Goal: Information Seeking & Learning: Learn about a topic

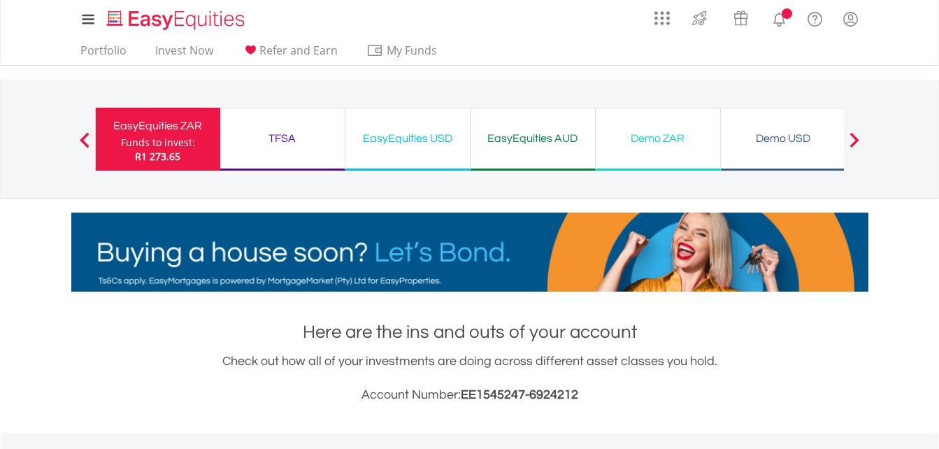
scroll to position [134, 266]
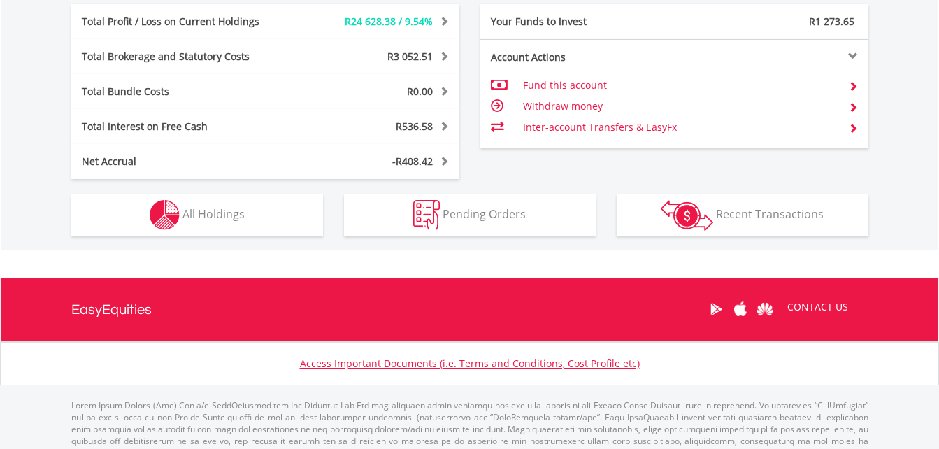
scroll to position [839, 0]
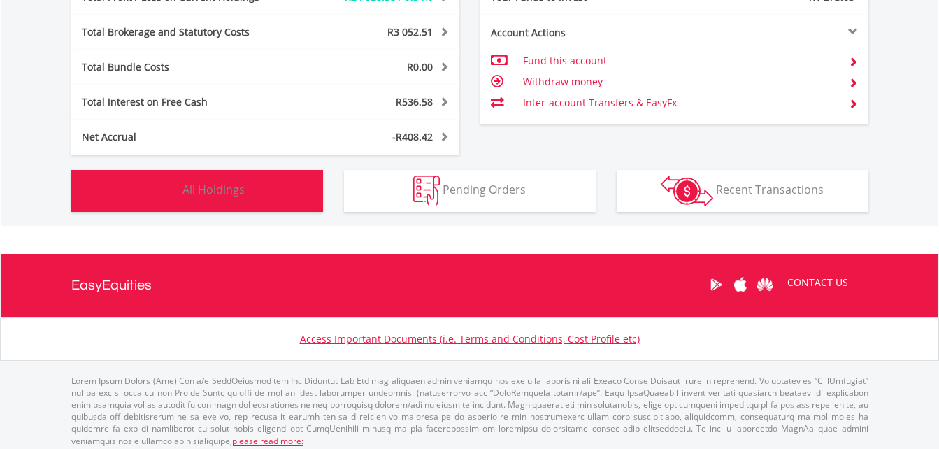
click at [166, 187] on img "button" at bounding box center [165, 191] width 30 height 30
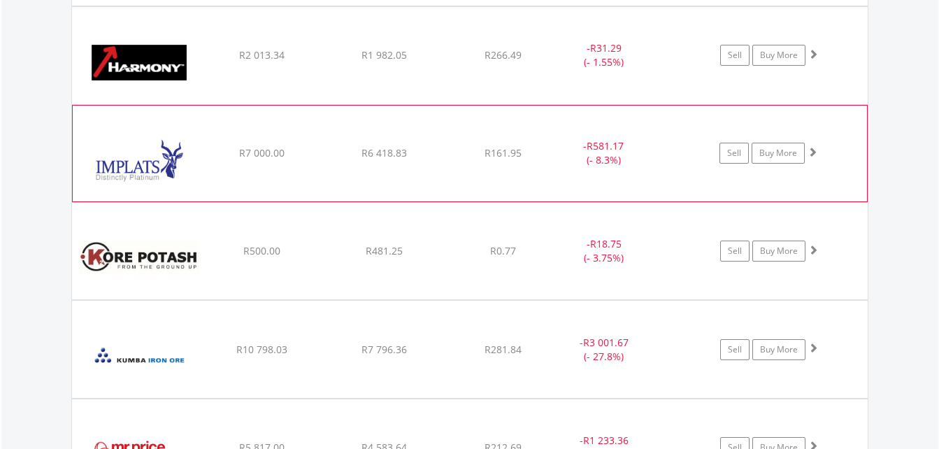
scroll to position [1722, 0]
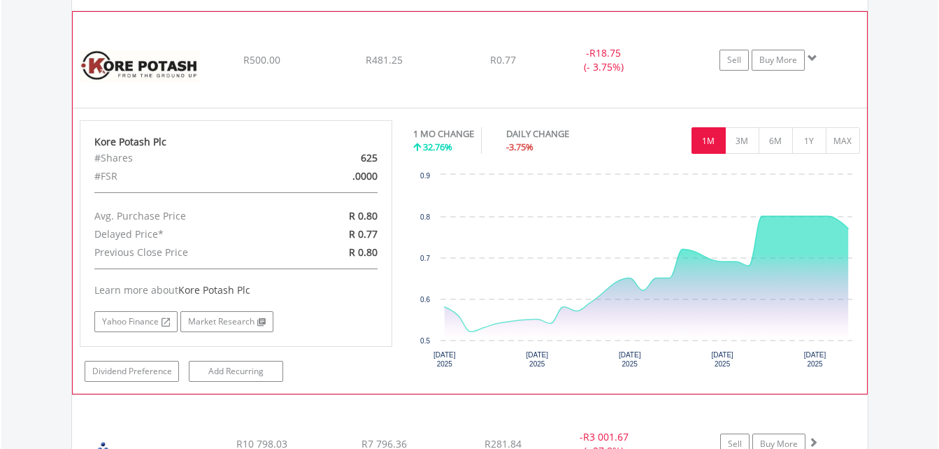
scroll to position [1862, 0]
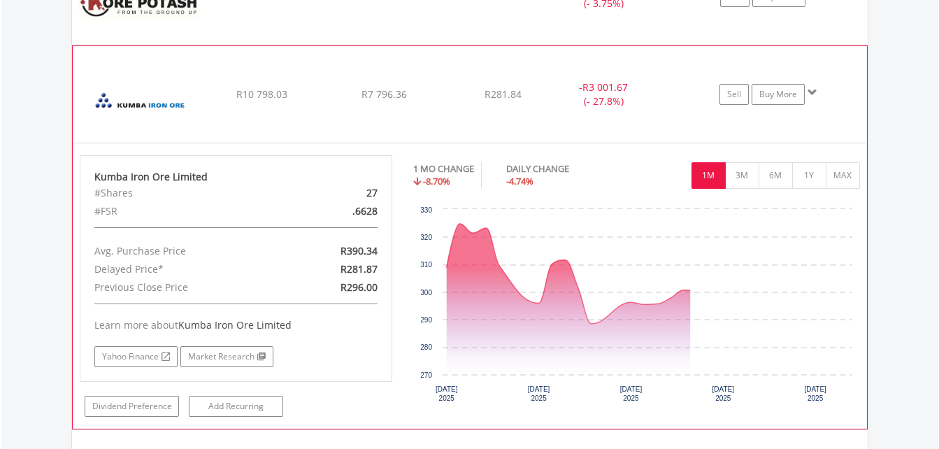
scroll to position [1932, 0]
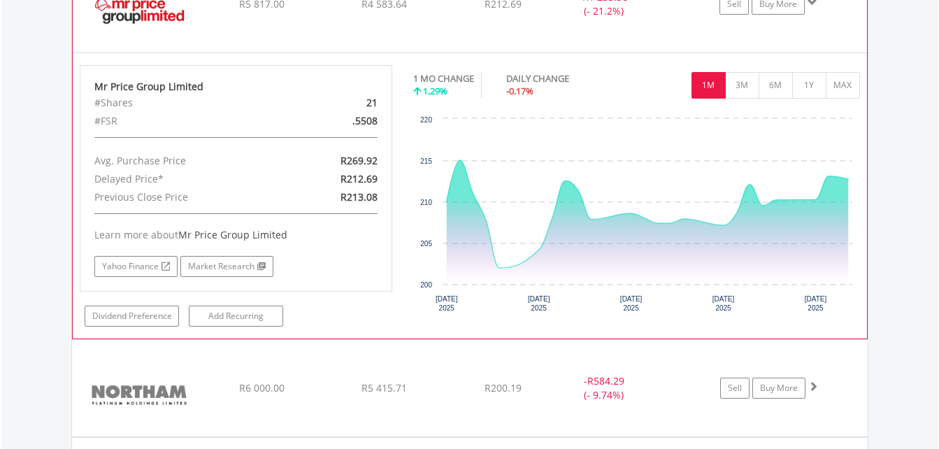
scroll to position [2072, 0]
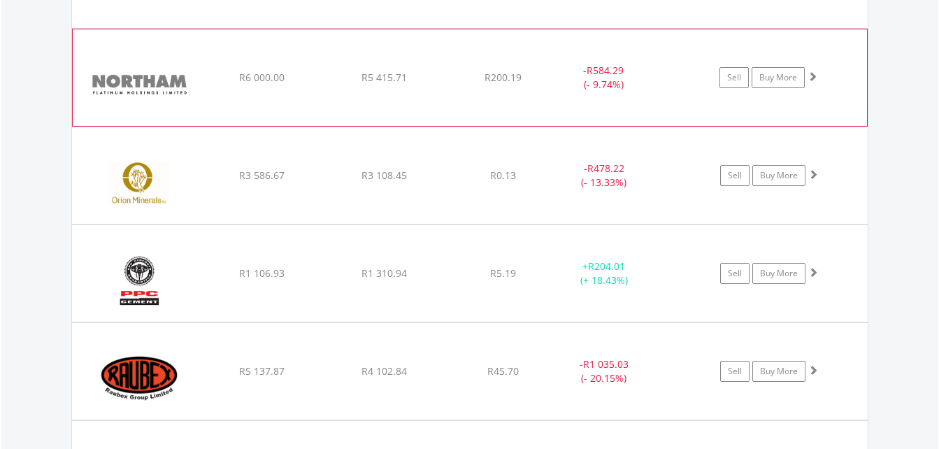
scroll to position [2142, 0]
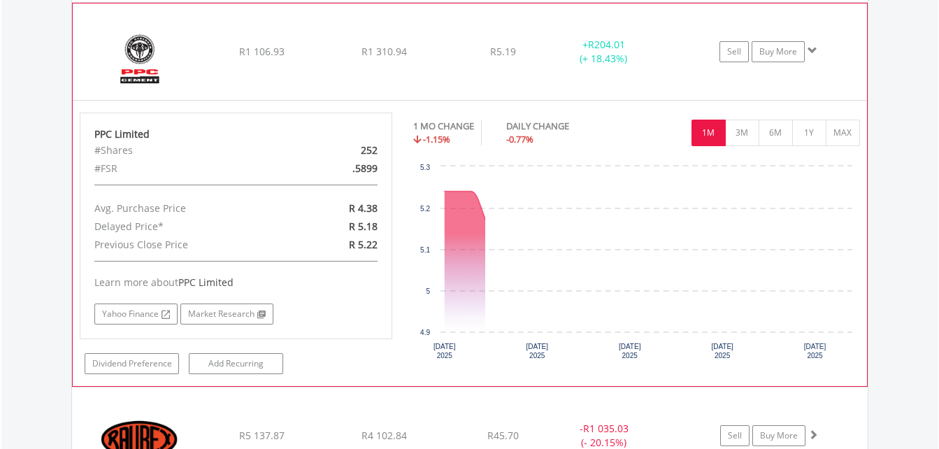
scroll to position [2352, 0]
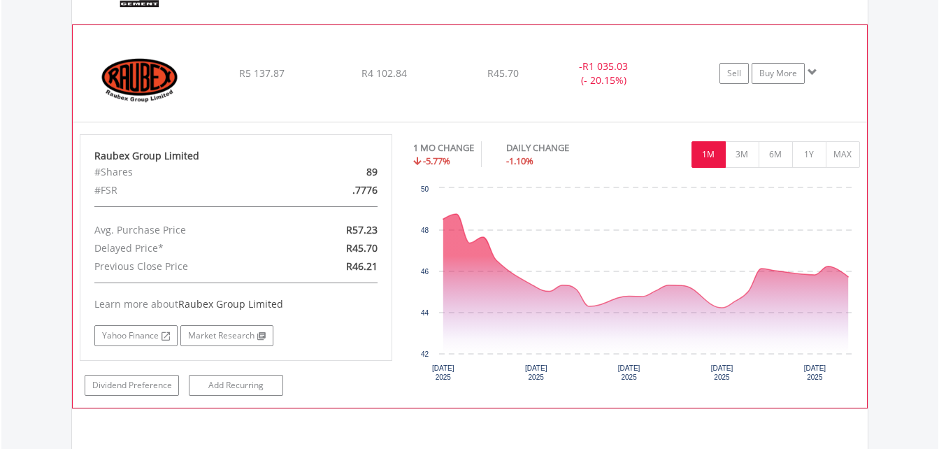
scroll to position [2422, 0]
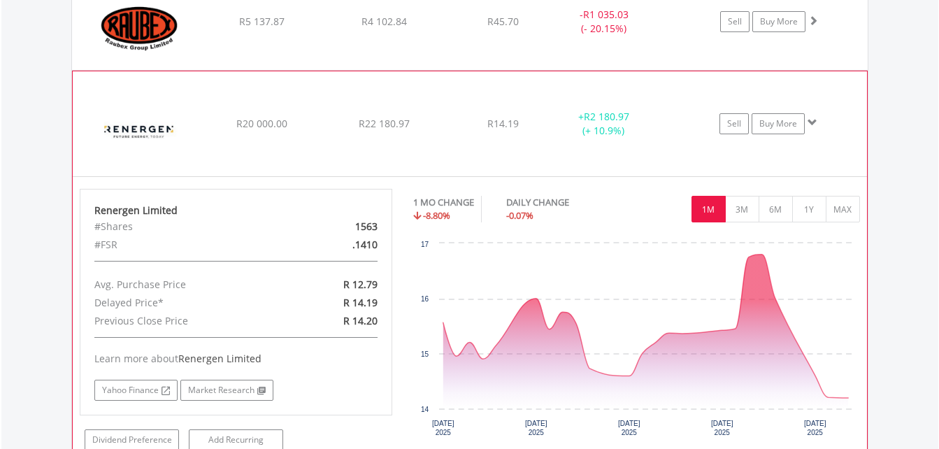
scroll to position [2561, 0]
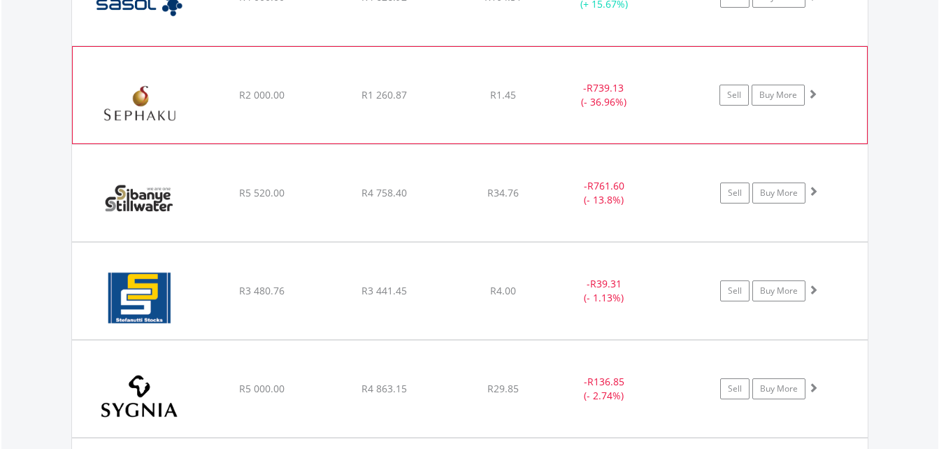
scroll to position [2701, 0]
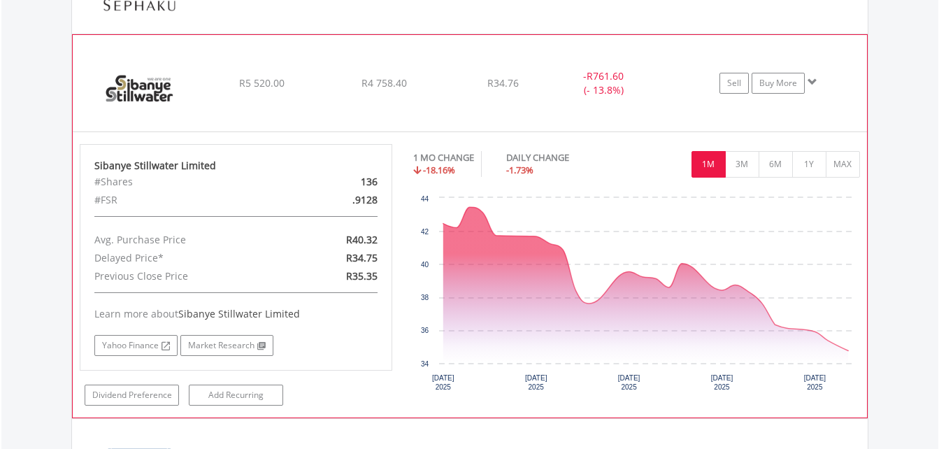
scroll to position [2841, 0]
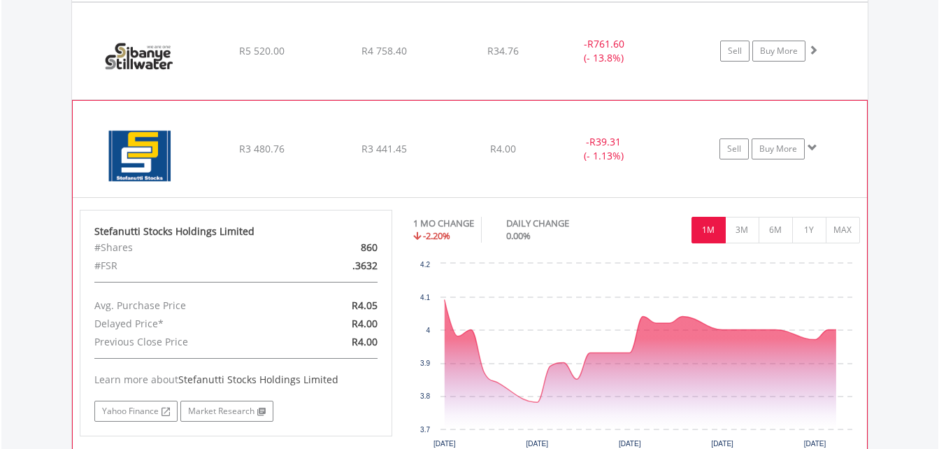
scroll to position [2911, 0]
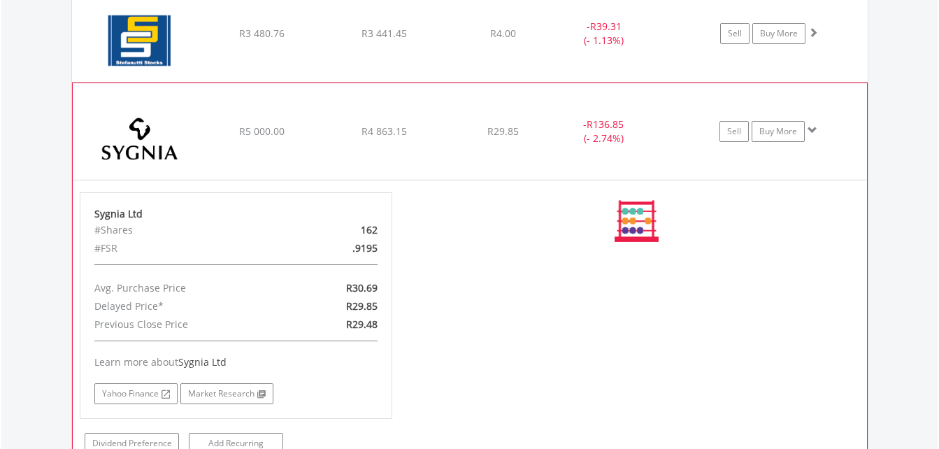
scroll to position [2981, 0]
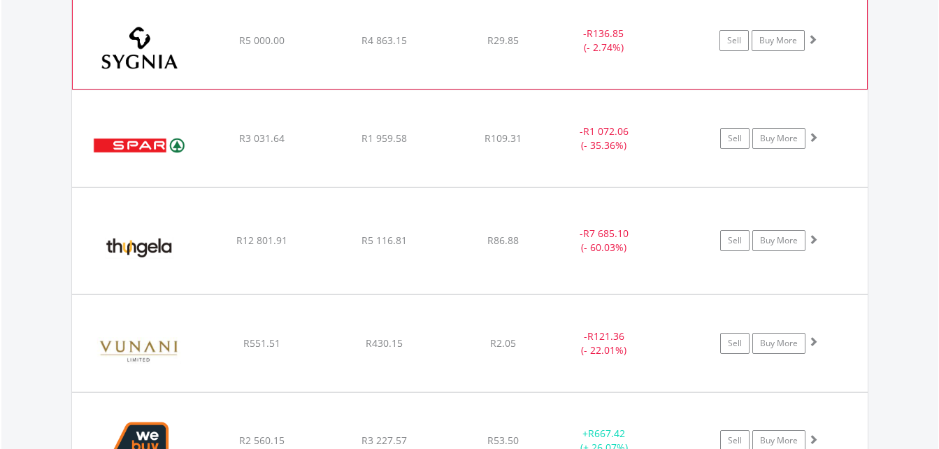
scroll to position [3051, 0]
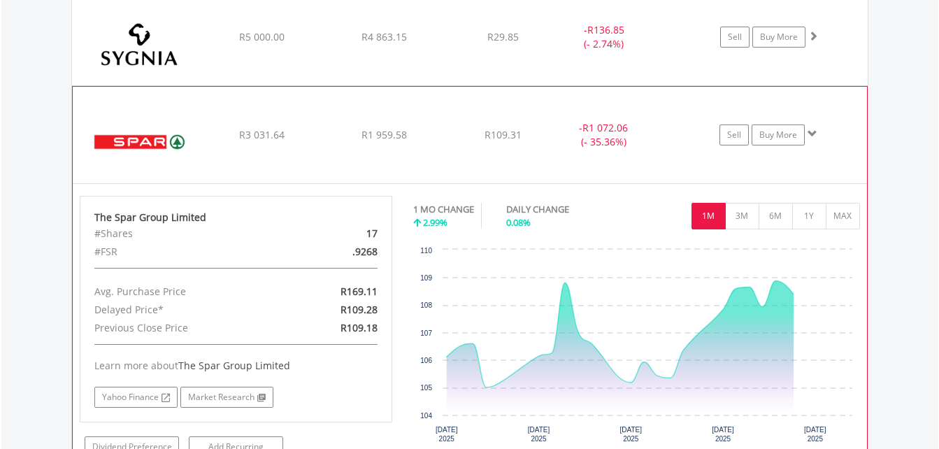
scroll to position [3121, 0]
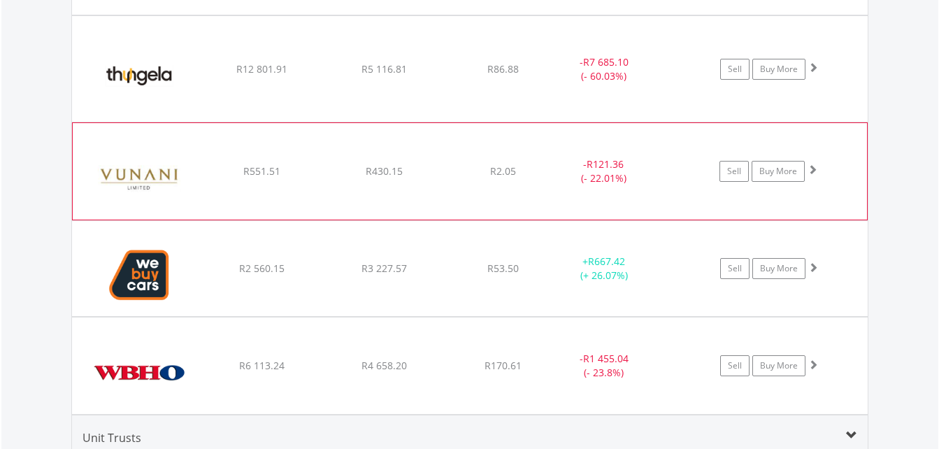
scroll to position [3261, 0]
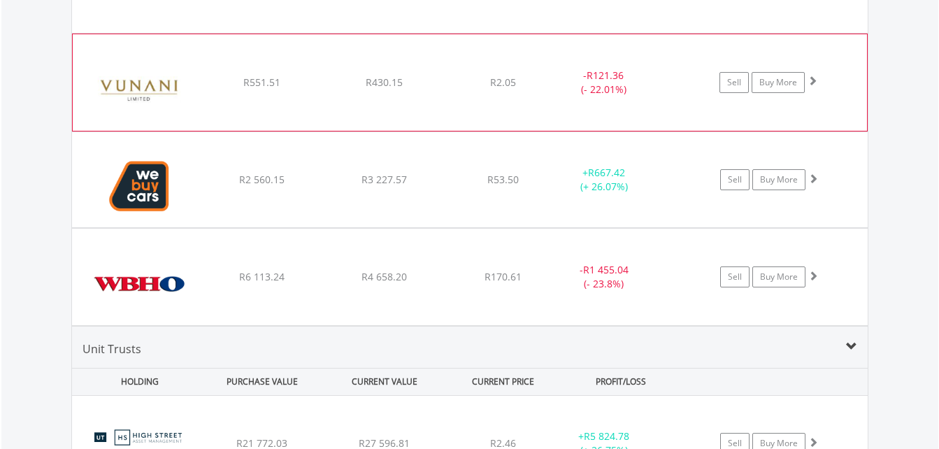
scroll to position [3331, 0]
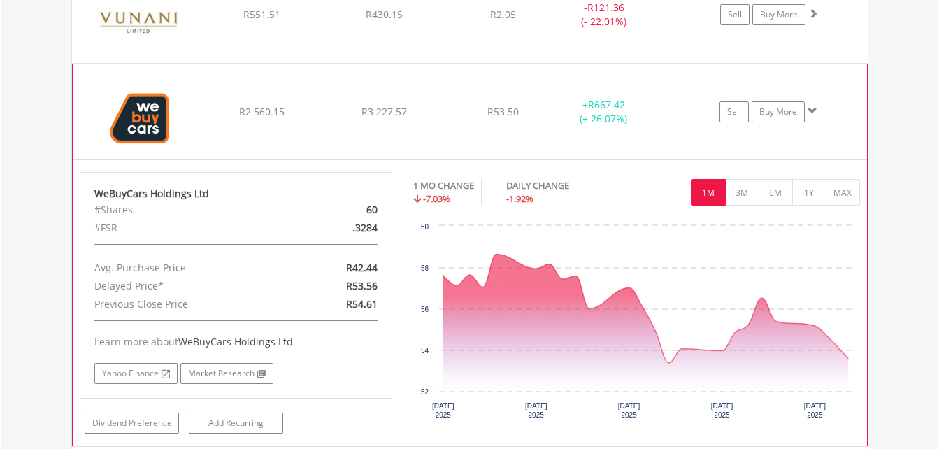
scroll to position [3401, 0]
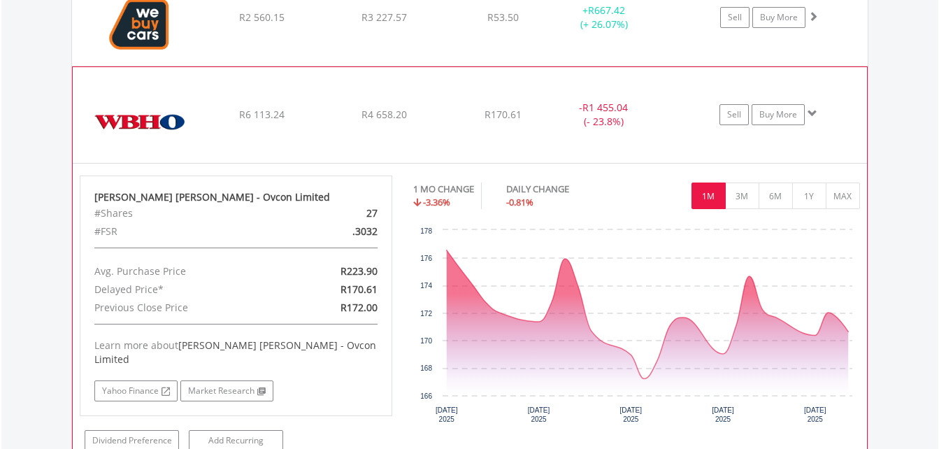
scroll to position [3540, 0]
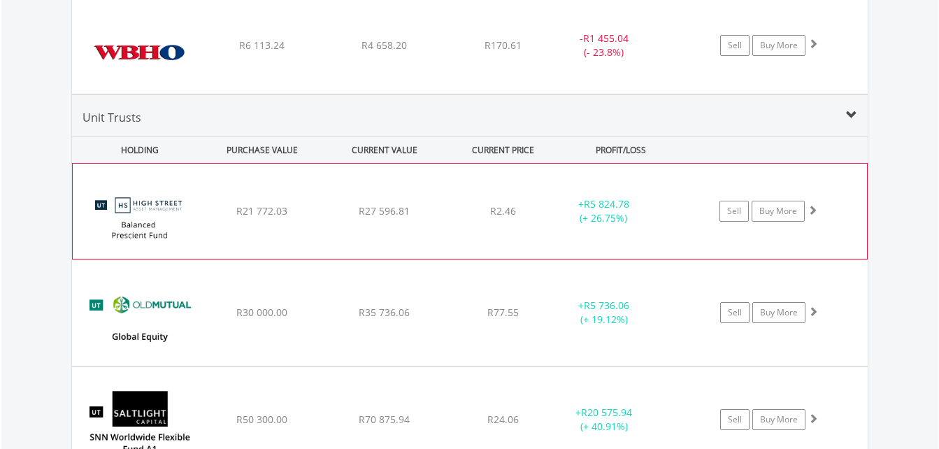
click at [436, 180] on div "﻿ High Street Balanced Prescient Fund R21 772.03 R27 596.81 R2.46 + R5 824.78 (…" at bounding box center [470, 211] width 794 height 95
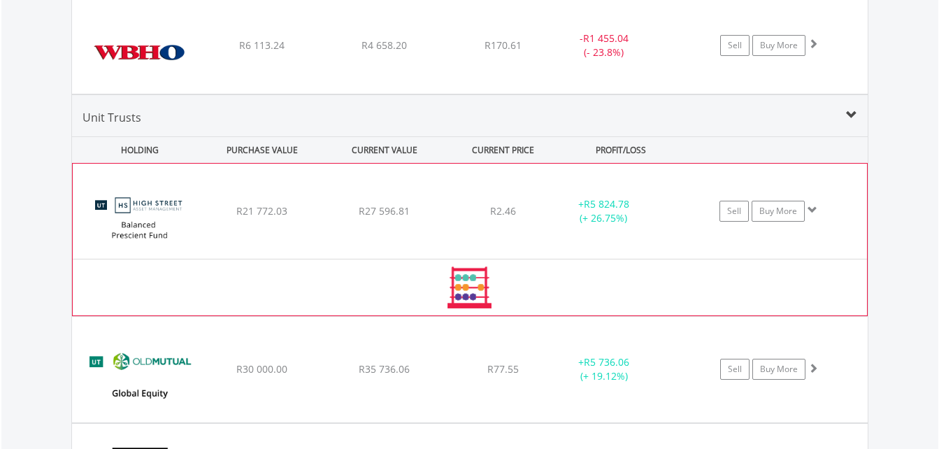
scroll to position [3610, 0]
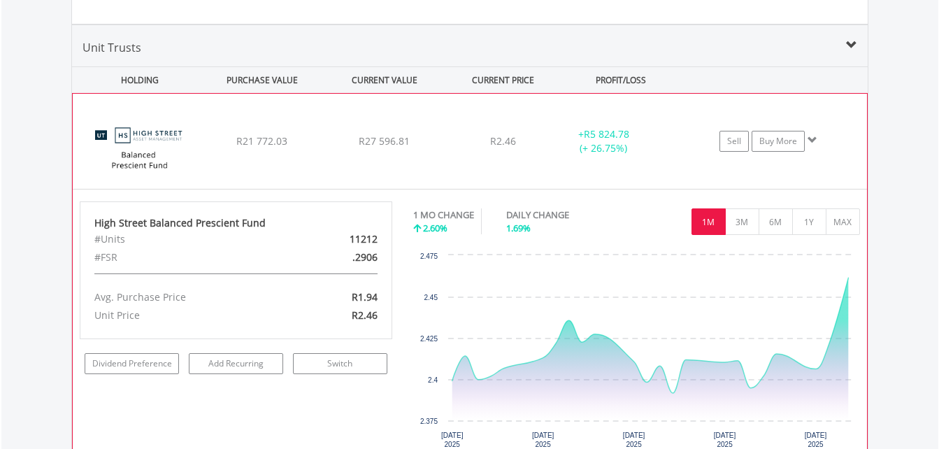
click at [443, 101] on div "﻿ High Street Balanced Prescient Fund R21 772.03 R27 596.81 R2.46 + R5 824.78 (…" at bounding box center [470, 141] width 794 height 95
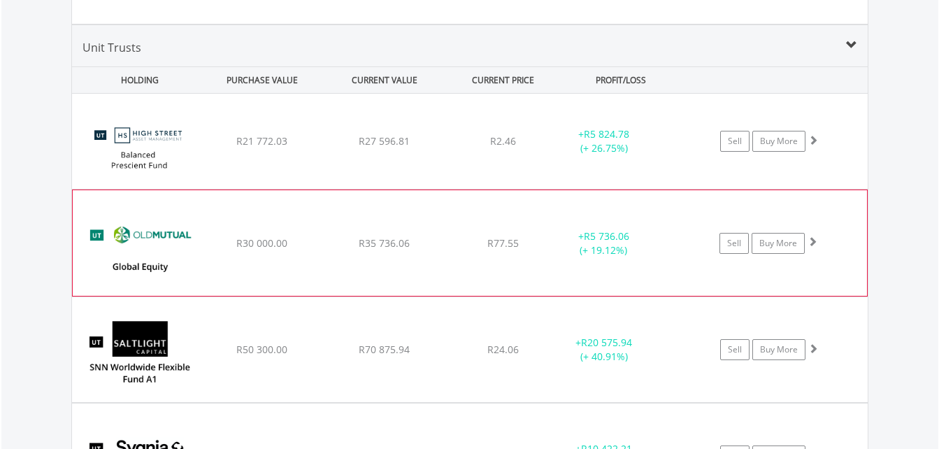
click at [444, 190] on div "﻿ Old Mutual Global Equity Fund B1 R30 000.00 R35 736.06 R77.55 + R5 736.06 (+ …" at bounding box center [470, 142] width 796 height 96
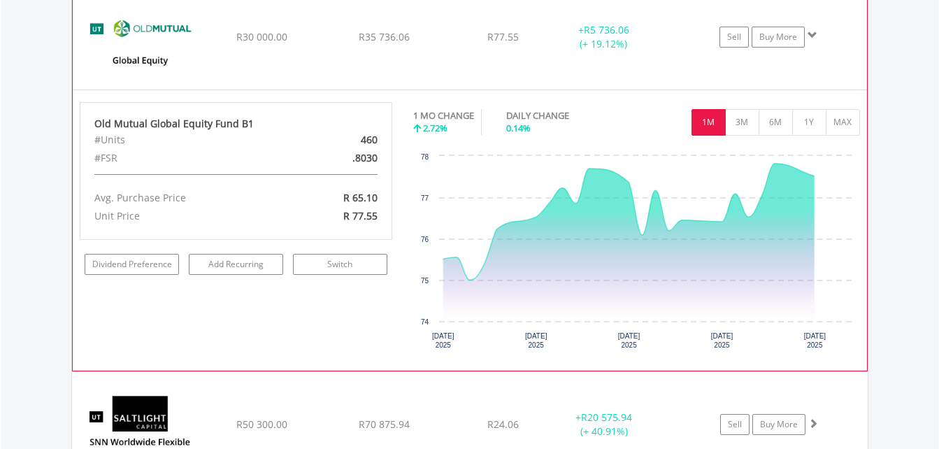
scroll to position [3820, 0]
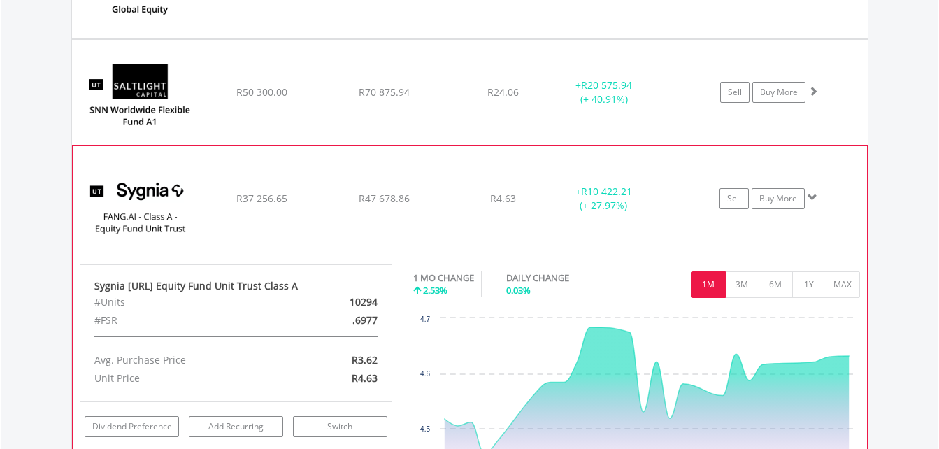
scroll to position [3890, 0]
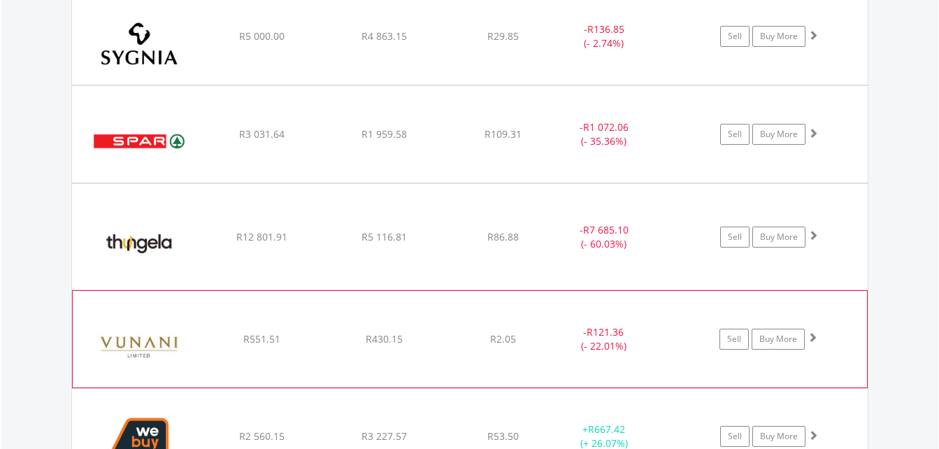
scroll to position [3051, 0]
